Goal: Transaction & Acquisition: Purchase product/service

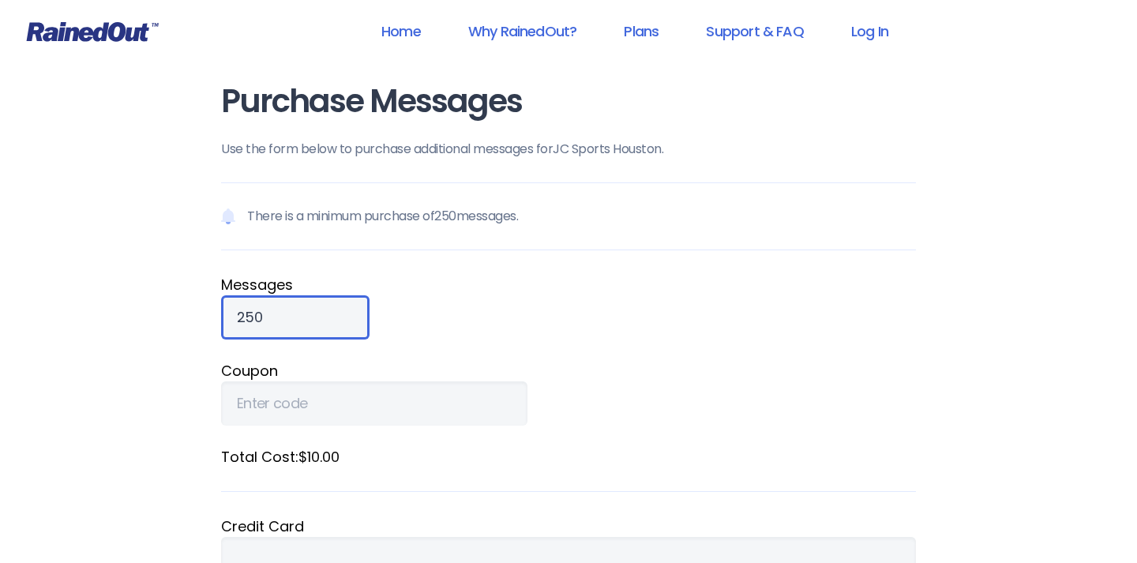
click at [302, 311] on input "250" at bounding box center [295, 317] width 148 height 44
click at [293, 315] on input "250" at bounding box center [295, 317] width 148 height 44
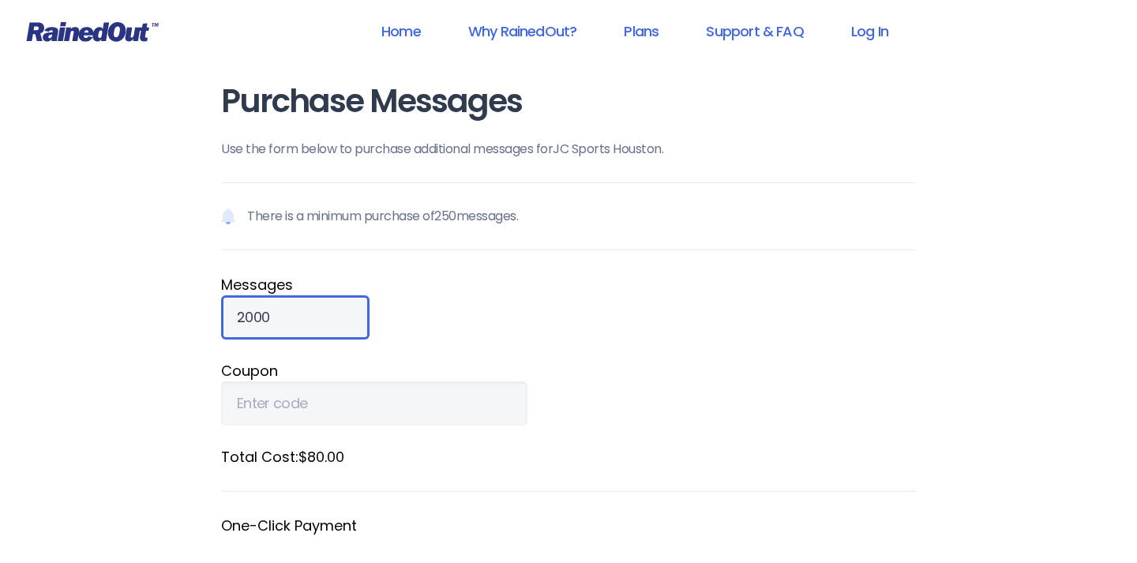
type input "2000"
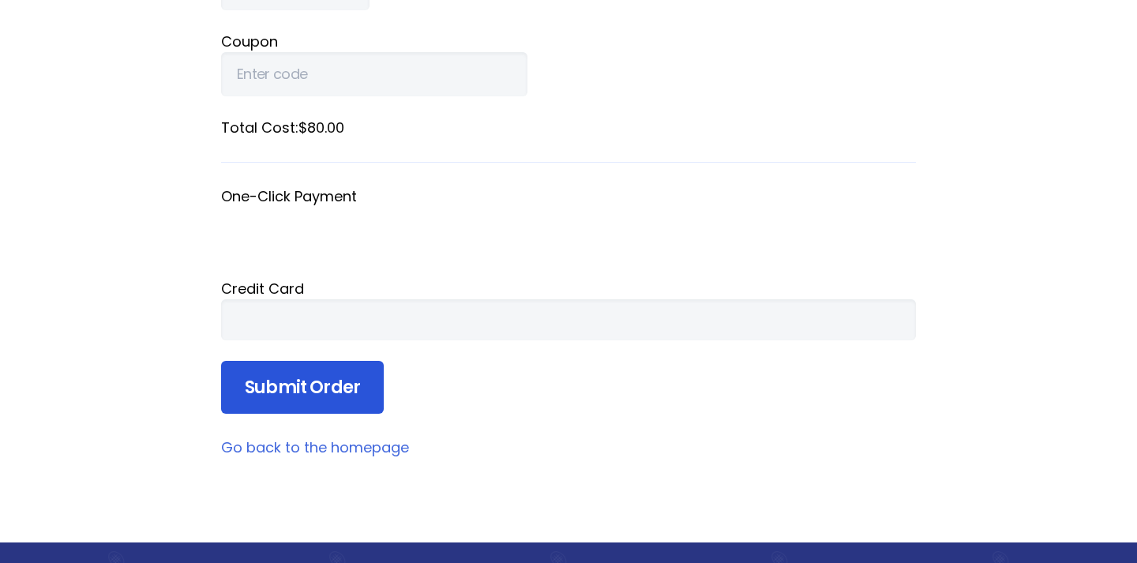
click at [285, 380] on input "Submit Order" at bounding box center [302, 388] width 163 height 54
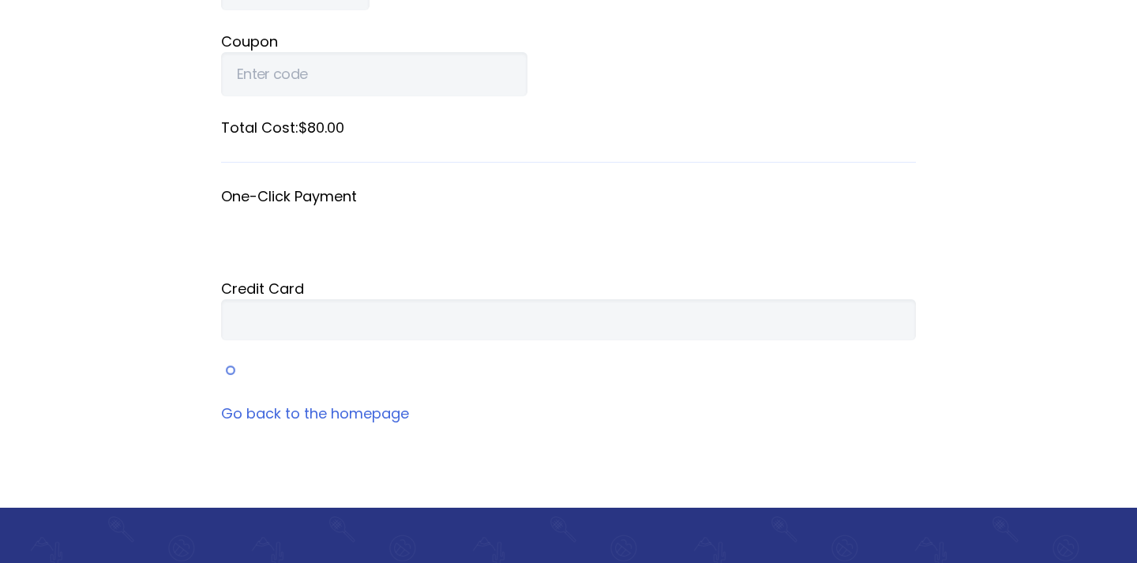
scroll to position [224, 0]
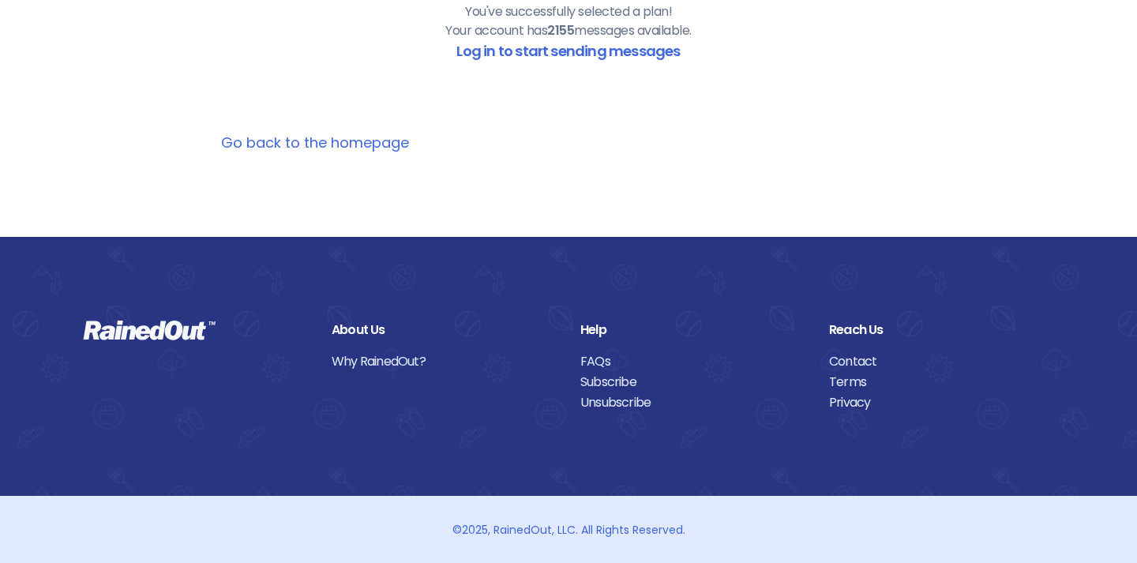
click at [340, 148] on link "Go back to the homepage" at bounding box center [315, 143] width 188 height 20
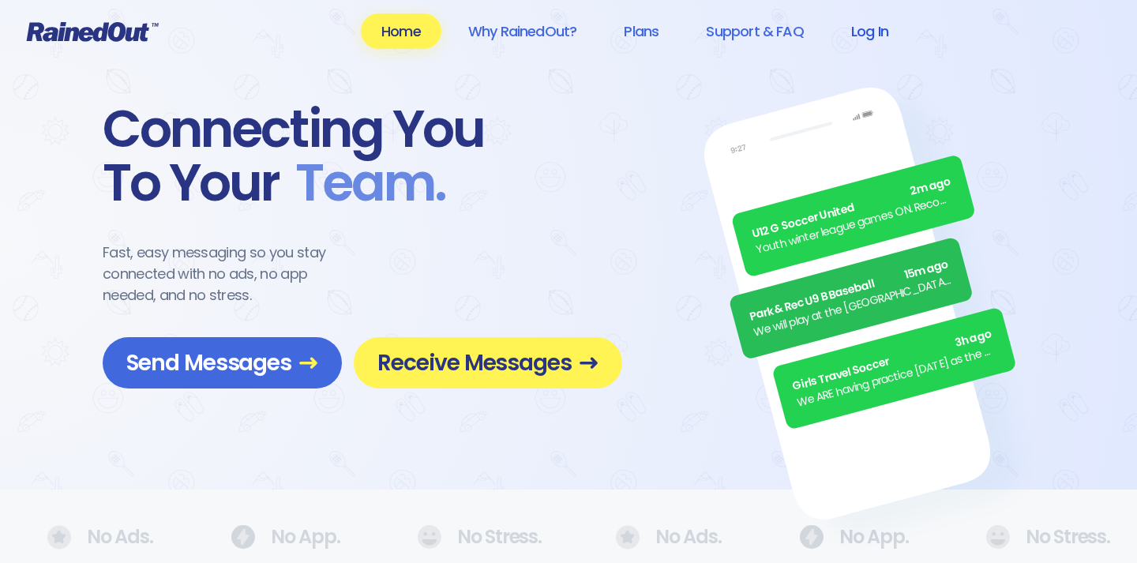
click at [876, 28] on link "Log In" at bounding box center [870, 31] width 78 height 36
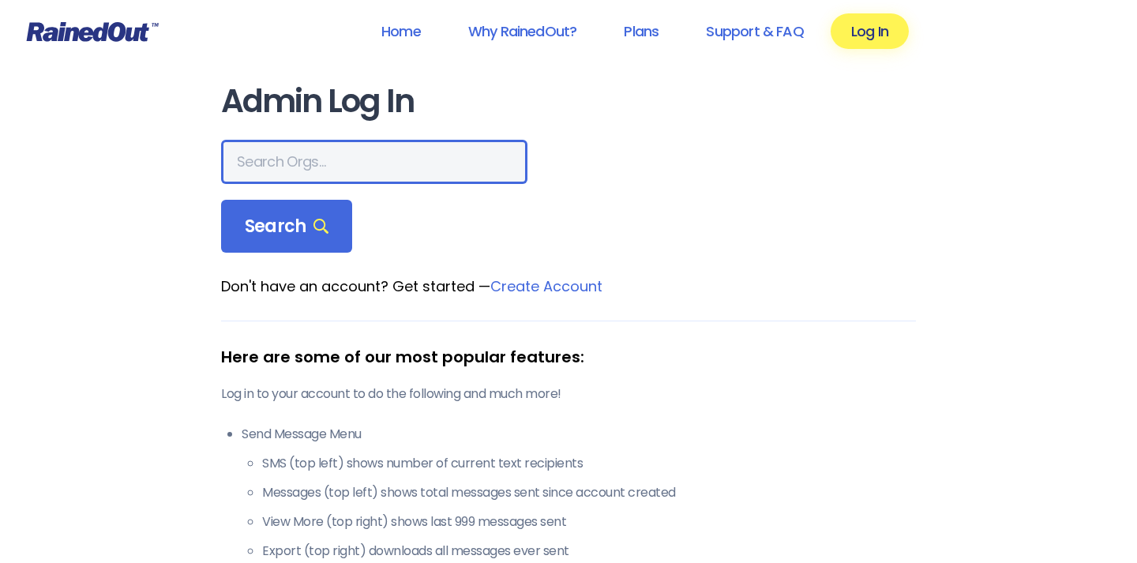
click at [343, 165] on input "text" at bounding box center [374, 162] width 306 height 44
type input "jc sports"
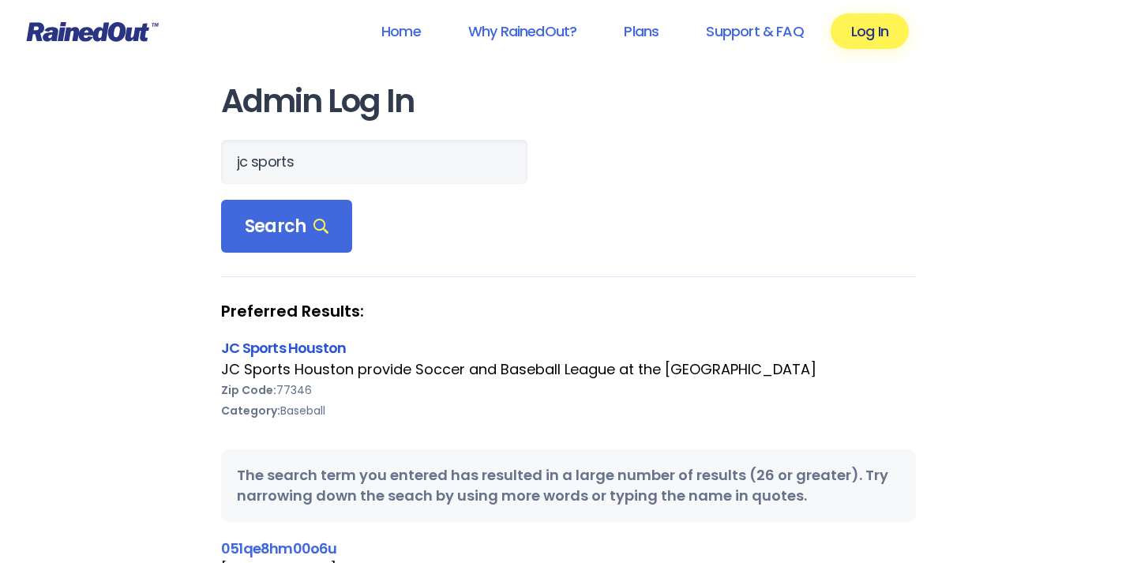
click at [318, 348] on link "JC Sports Houston" at bounding box center [283, 348] width 125 height 20
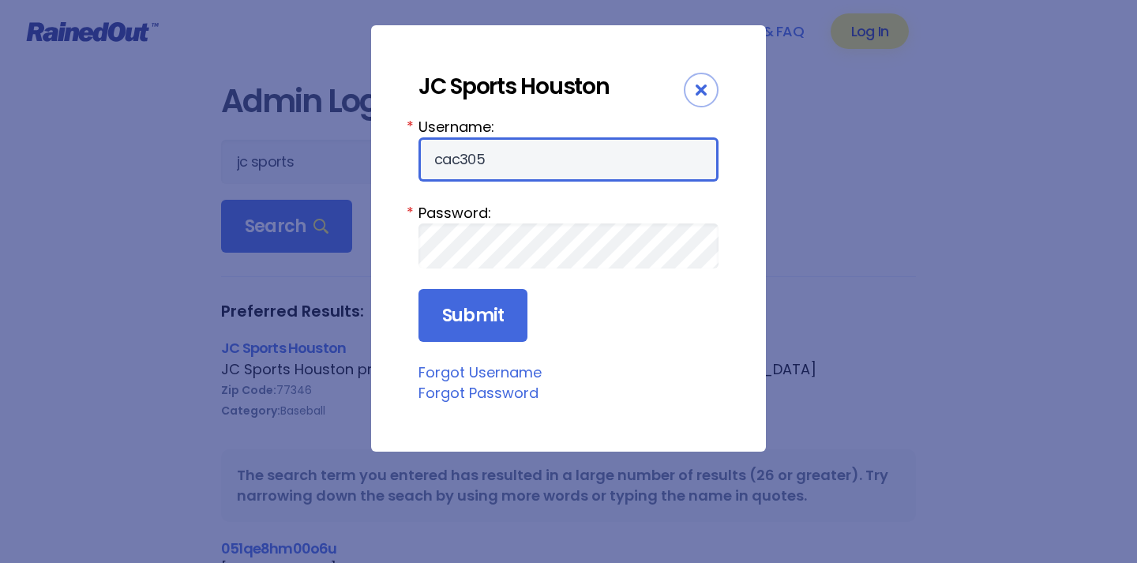
type input "cac305"
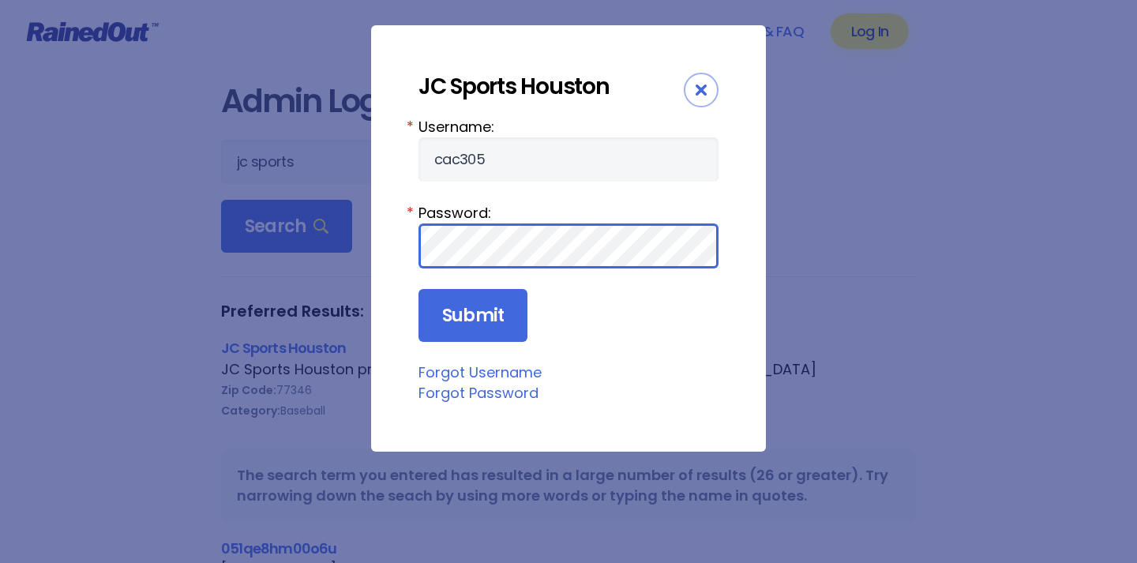
click at [471, 316] on input "Submit" at bounding box center [472, 316] width 109 height 54
